Goal: Find specific page/section: Locate a particular part of the current website

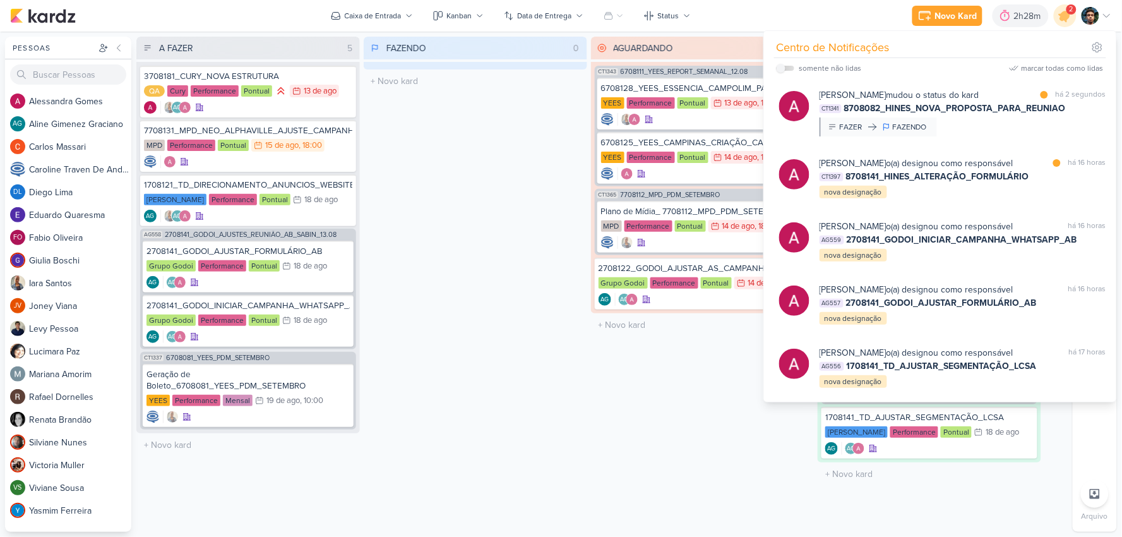
drag, startPoint x: 515, startPoint y: 236, endPoint x: 534, endPoint y: 221, distance: 24.3
click at [520, 230] on div "FAZENDO 0 Mover Para Esquerda Mover Para Direita [GEOGRAPHIC_DATA] O título do …" at bounding box center [475, 284] width 223 height 495
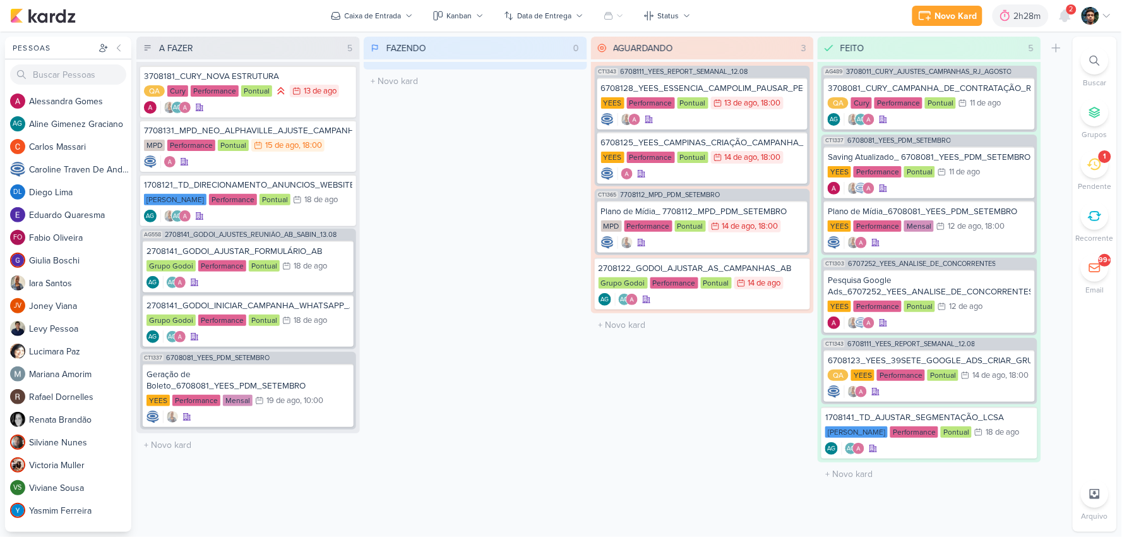
click at [1095, 168] on icon at bounding box center [1094, 164] width 14 height 14
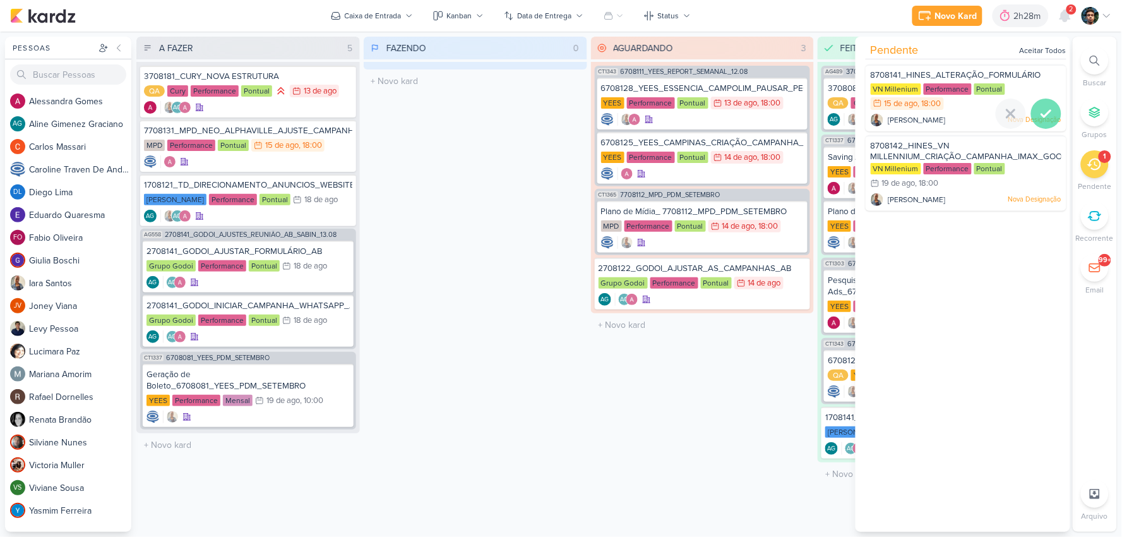
click at [1048, 117] on icon at bounding box center [1045, 113] width 15 height 15
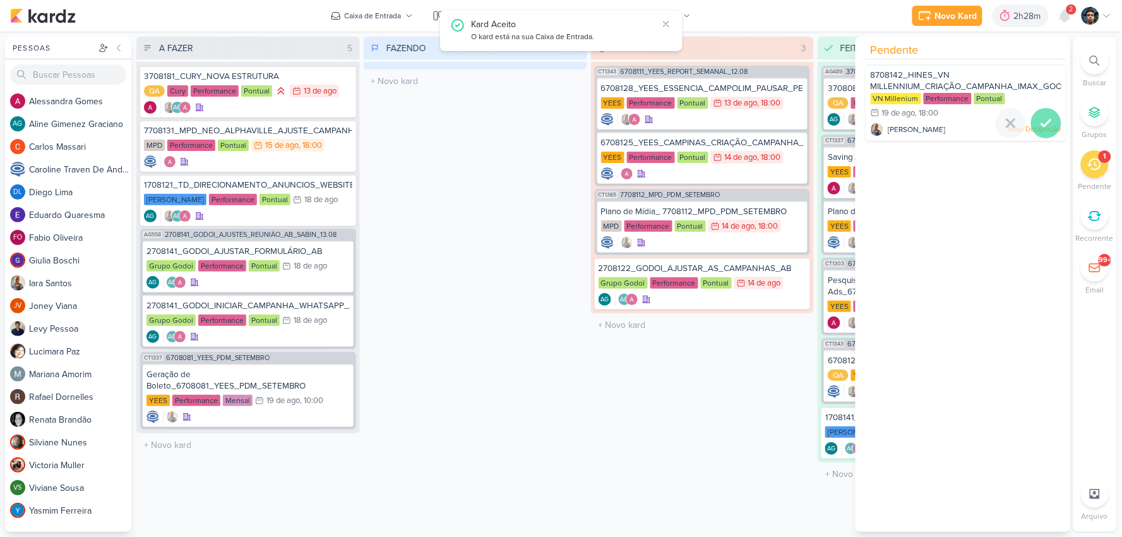
click at [1045, 112] on div at bounding box center [1046, 123] width 30 height 30
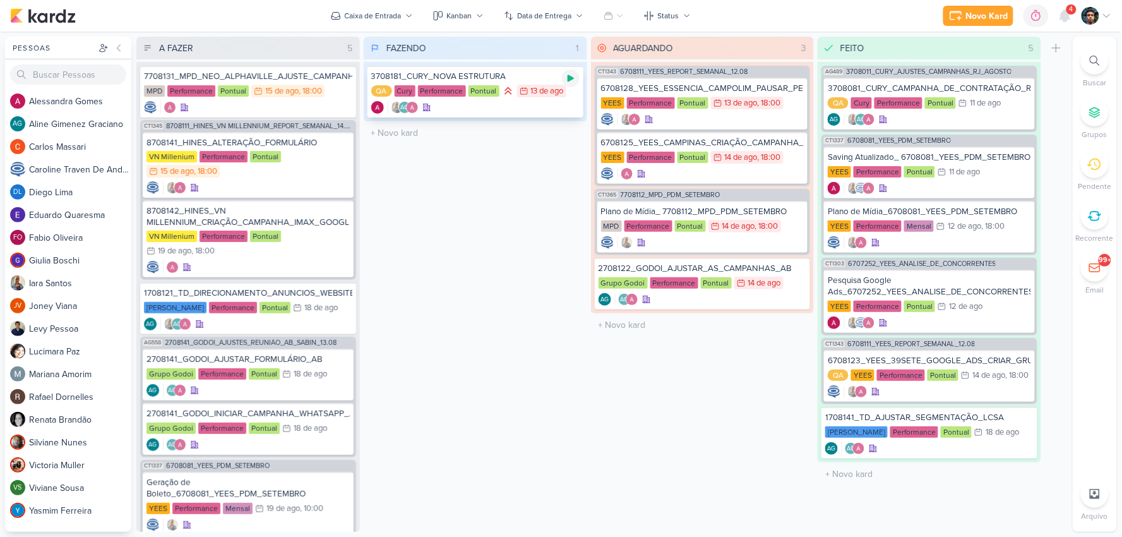
click at [576, 71] on div at bounding box center [571, 78] width 18 height 18
click at [513, 109] on div "AG" at bounding box center [475, 107] width 208 height 13
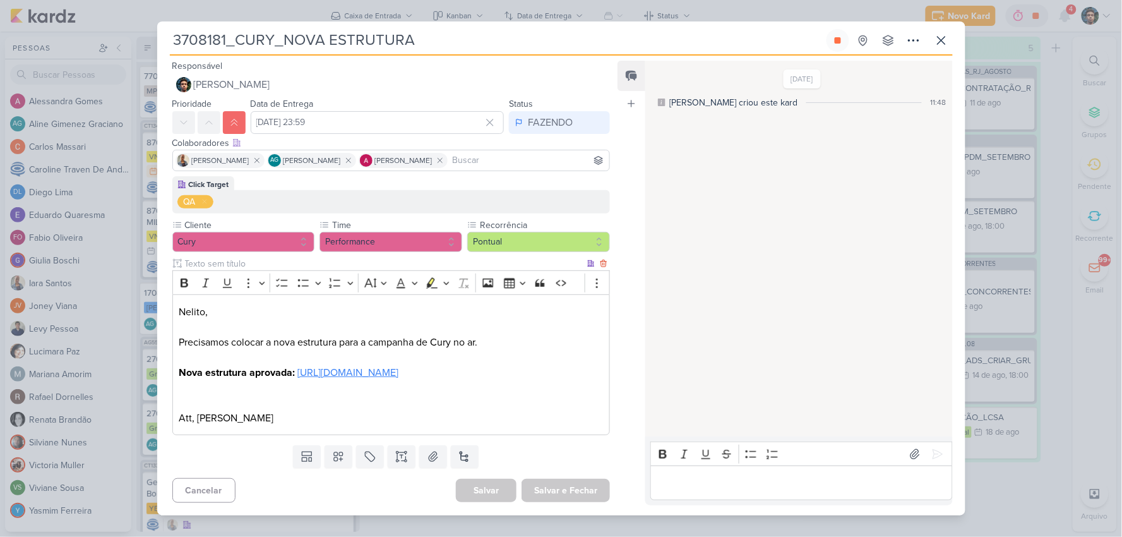
click at [398, 366] on link "[URL][DOMAIN_NAME]" at bounding box center [347, 372] width 101 height 13
click at [519, 374] on p "Nova estrutura aprovada: [URL][DOMAIN_NAME] Att, [PERSON_NAME]" at bounding box center [391, 395] width 424 height 61
